Goal: Information Seeking & Learning: Learn about a topic

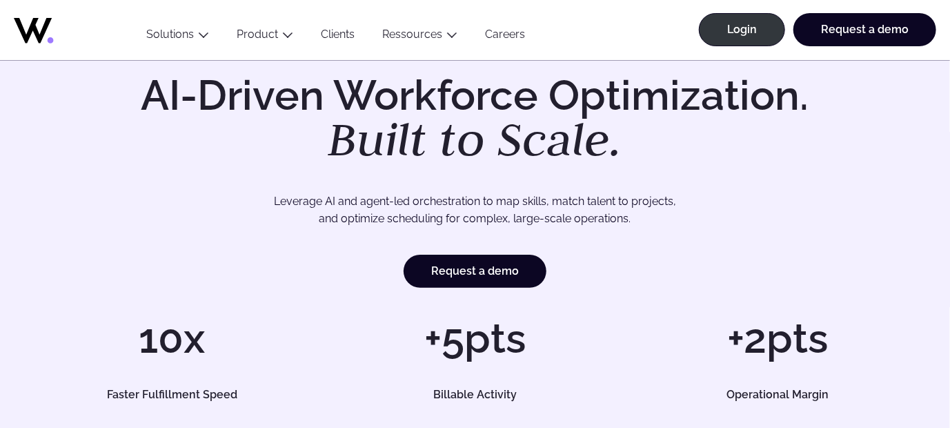
scroll to position [69, 0]
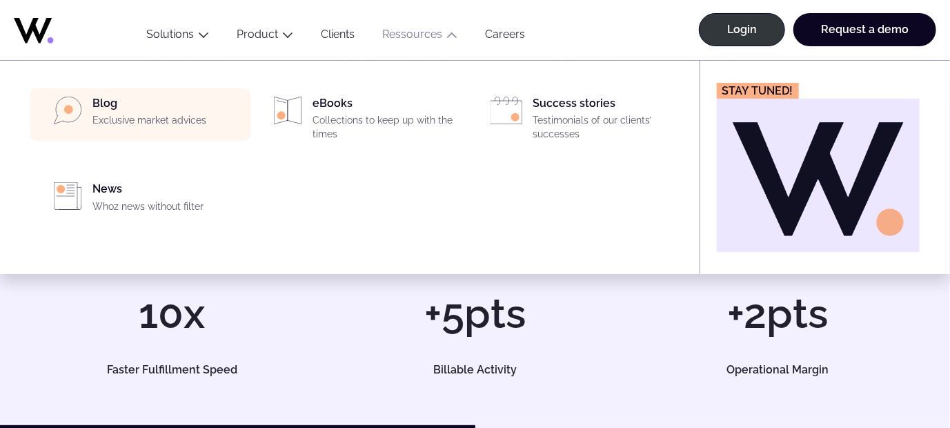
click at [115, 121] on p "Exclusive market advices" at bounding box center [167, 121] width 150 height 14
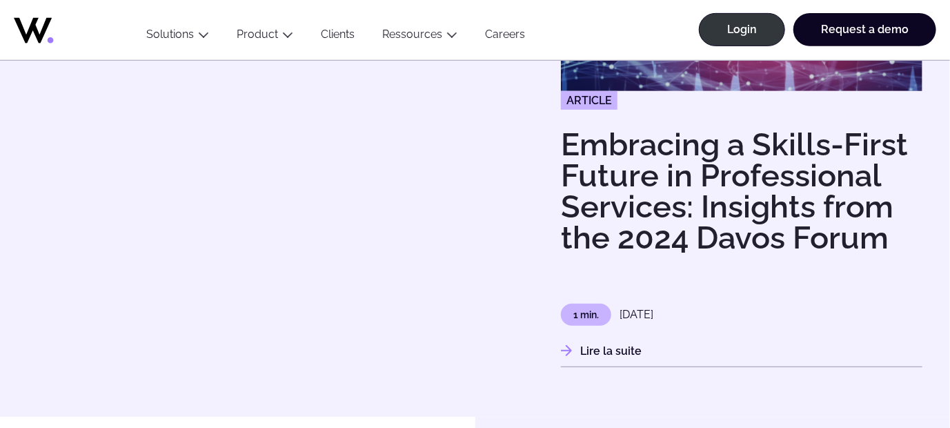
scroll to position [276, 0]
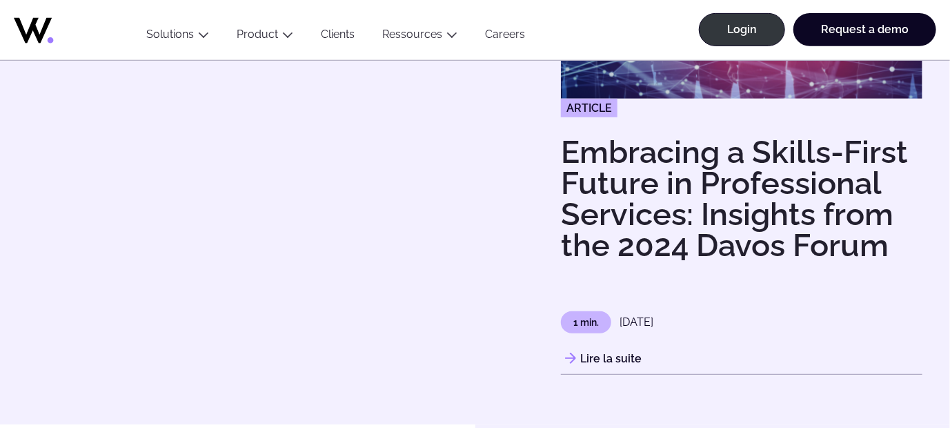
click at [585, 328] on p "1 min." at bounding box center [586, 322] width 50 height 22
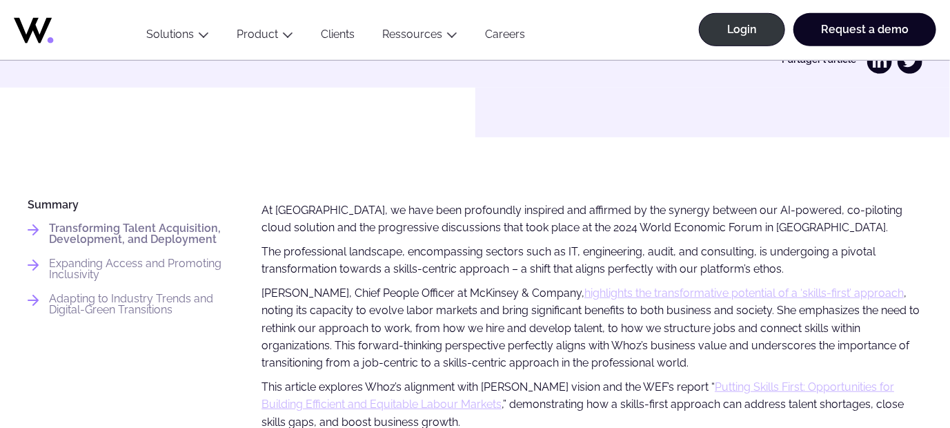
scroll to position [483, 0]
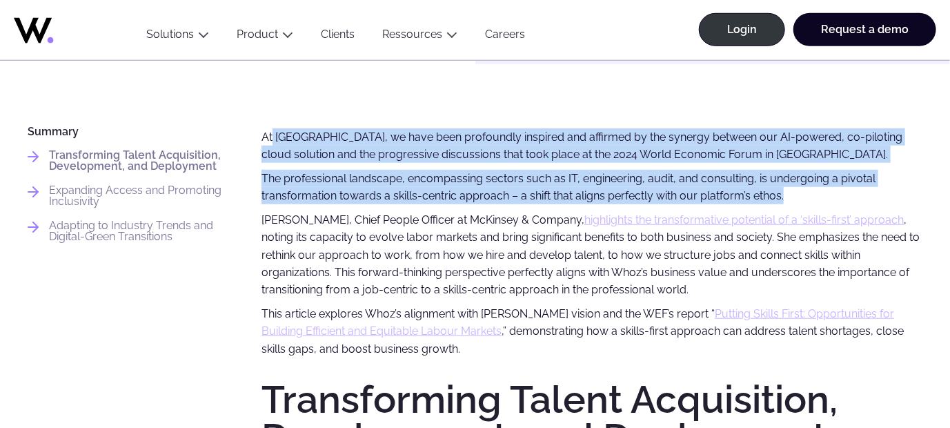
drag, startPoint x: 271, startPoint y: 137, endPoint x: 801, endPoint y: 193, distance: 533.3
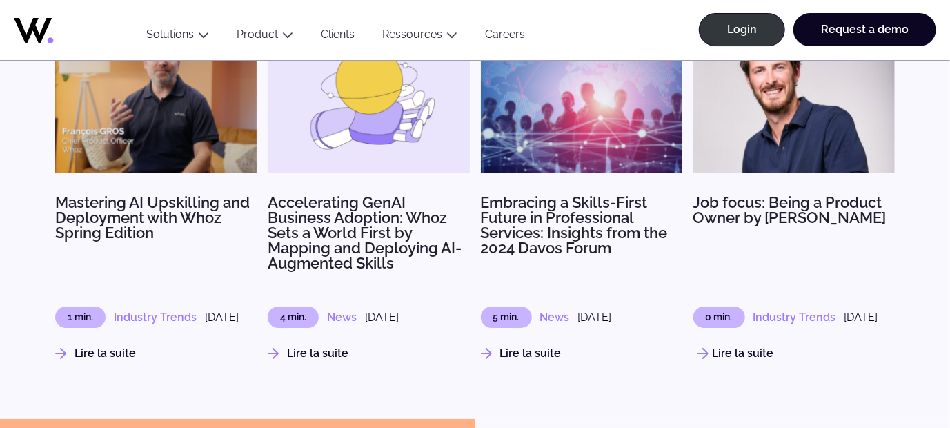
scroll to position [2207, 0]
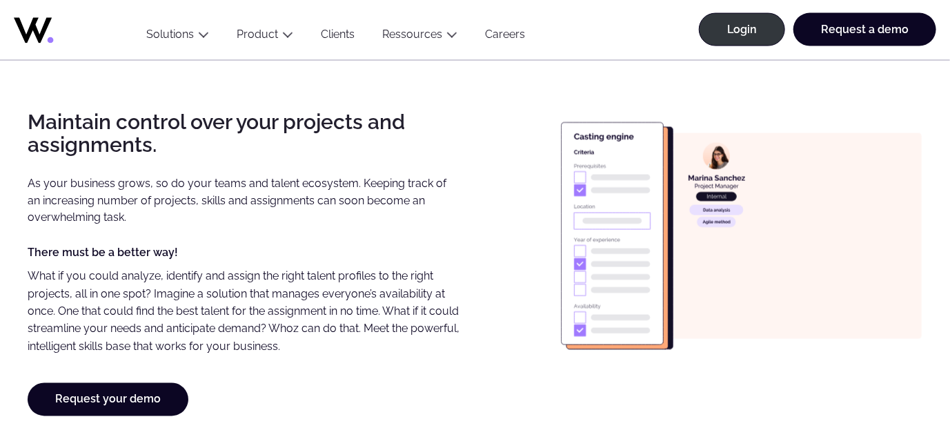
scroll to position [965, 0]
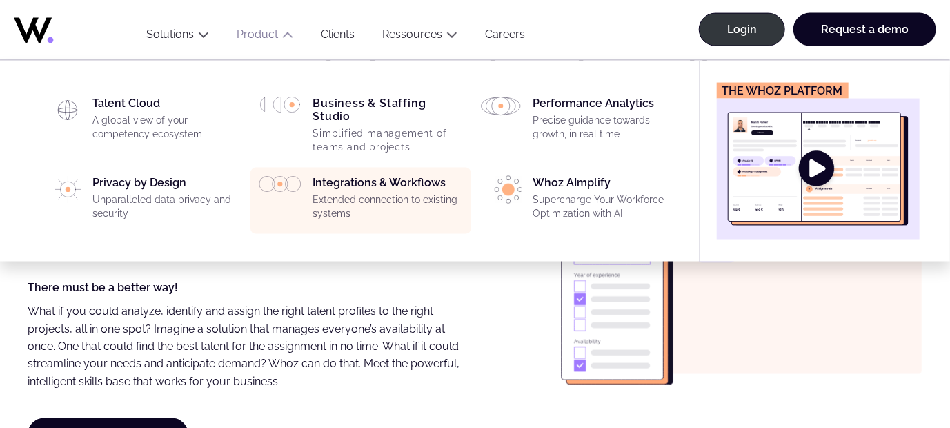
click at [372, 183] on div "Integrations & Workflows Extended connection to existing systems" at bounding box center [387, 201] width 150 height 50
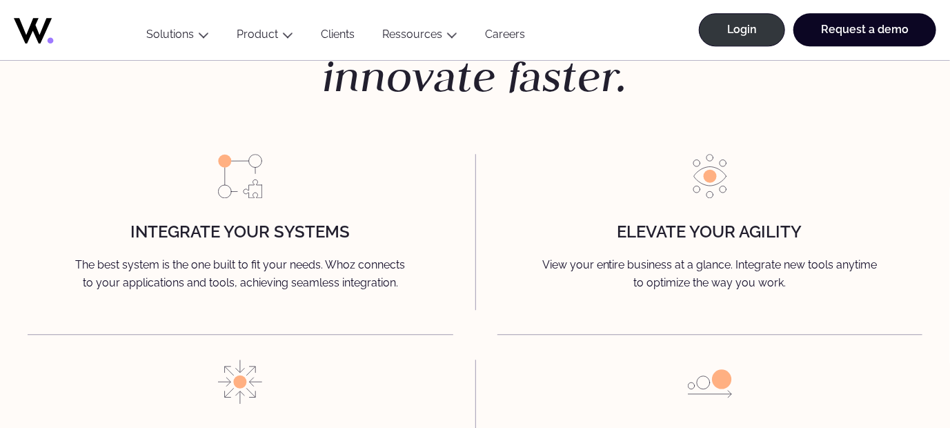
scroll to position [1586, 0]
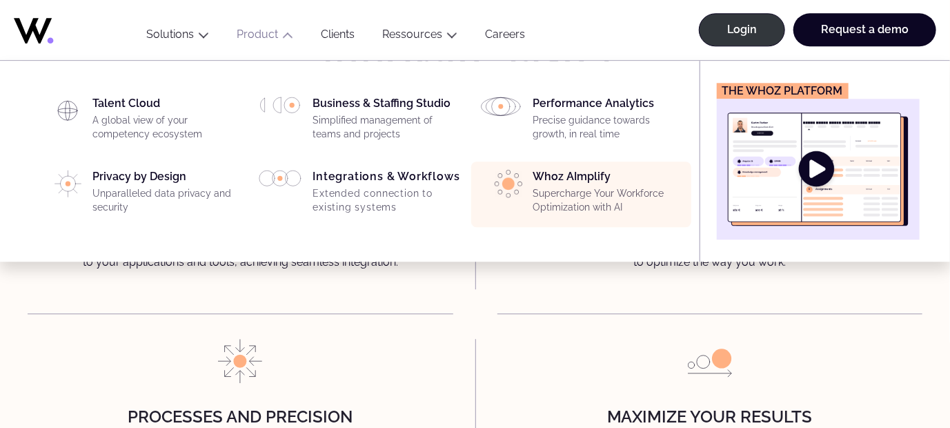
click at [621, 187] on p "Supercharge Your Workforce Optimization with AI" at bounding box center [608, 200] width 150 height 27
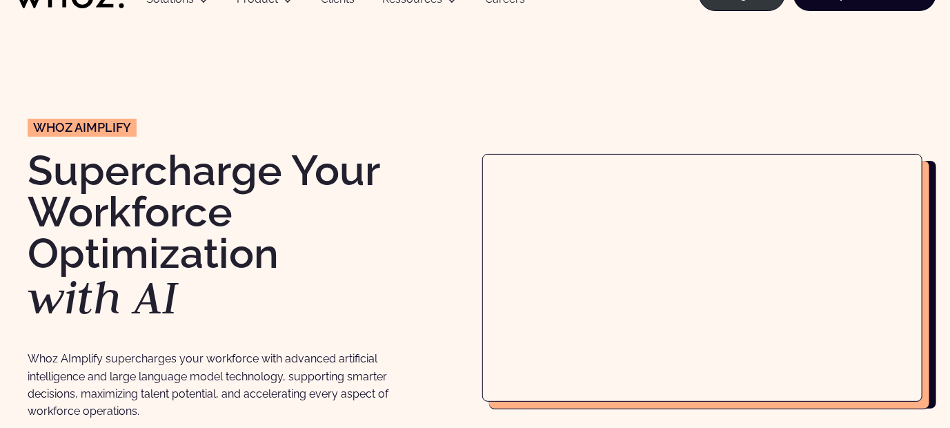
scroll to position [69, 0]
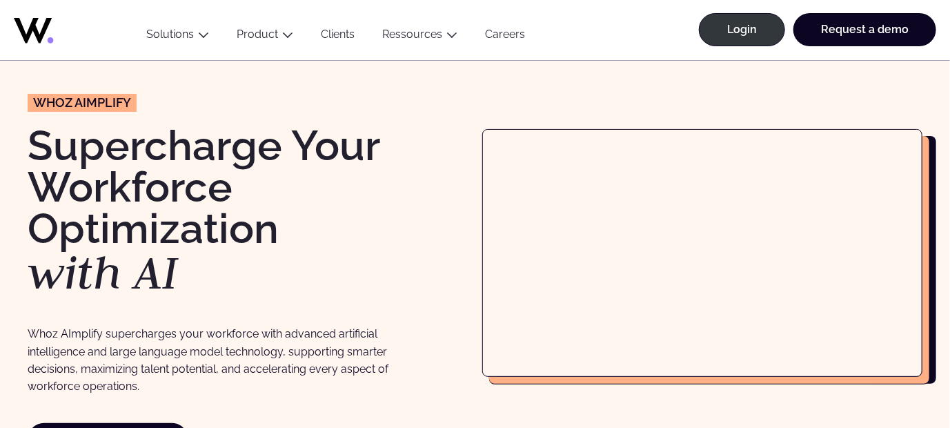
click at [441, 84] on div "wHOZ aIMPLIFY Supercharge Your Workforce Optimization with AI Whoz AImplify sup…" at bounding box center [248, 253] width 441 height 406
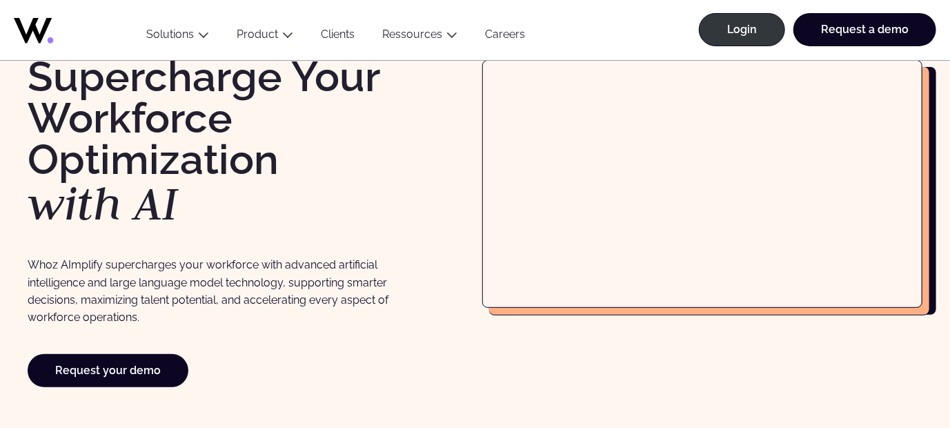
scroll to position [0, 0]
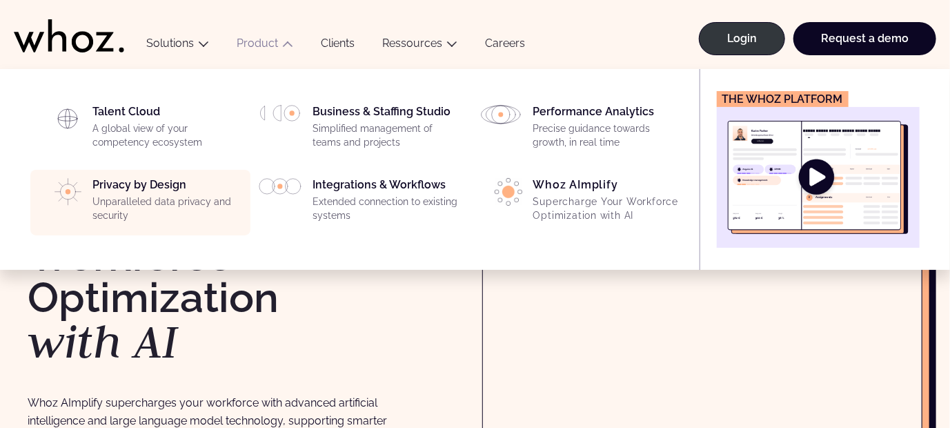
click at [158, 192] on div "Privacy by Design Unparalleled data privacy and security" at bounding box center [167, 203] width 150 height 50
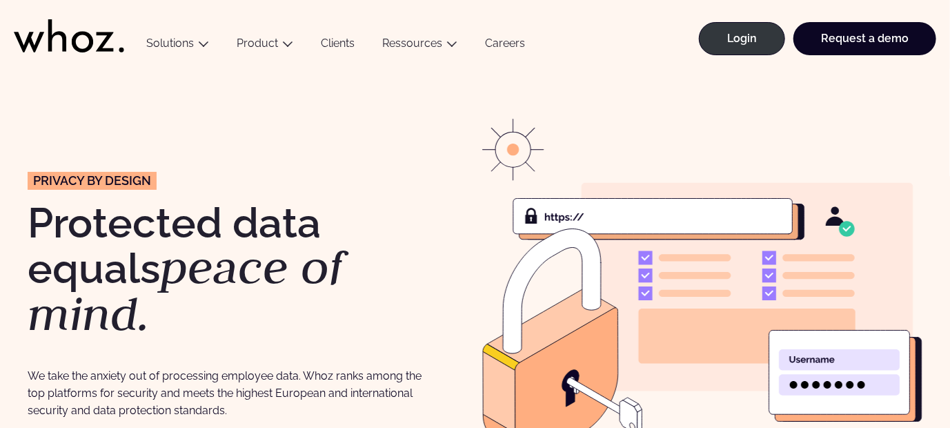
click at [341, 43] on link "Clients" at bounding box center [337, 46] width 61 height 19
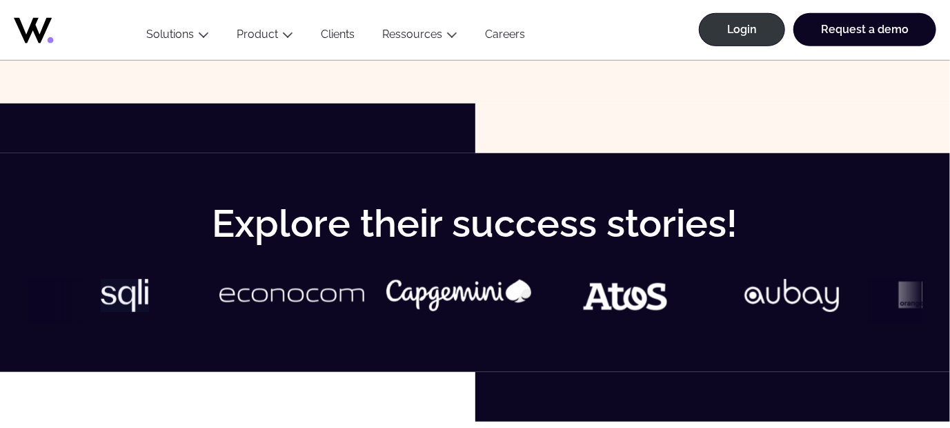
scroll to position [552, 0]
